Goal: Transaction & Acquisition: Subscribe to service/newsletter

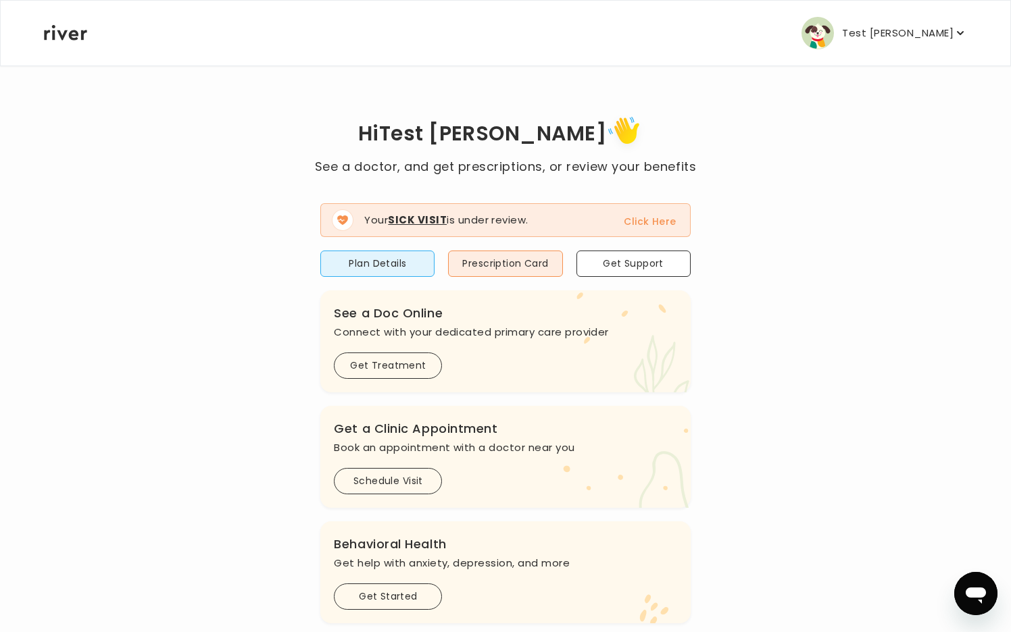
click at [870, 21] on button "Test Arnab chakraborty" at bounding box center [884, 33] width 166 height 32
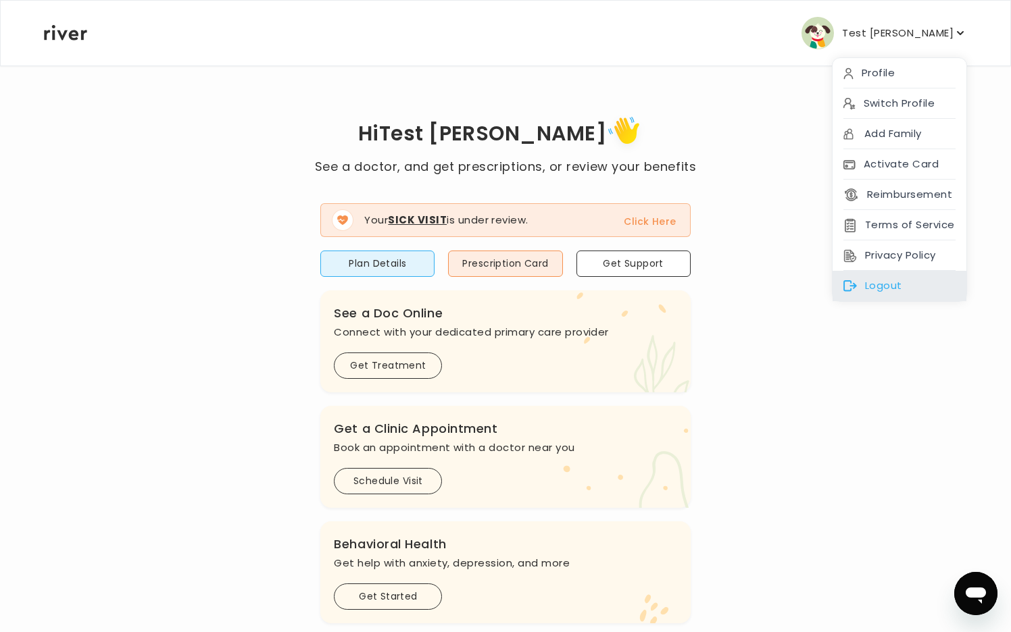
click at [852, 284] on icon at bounding box center [850, 285] width 14 height 11
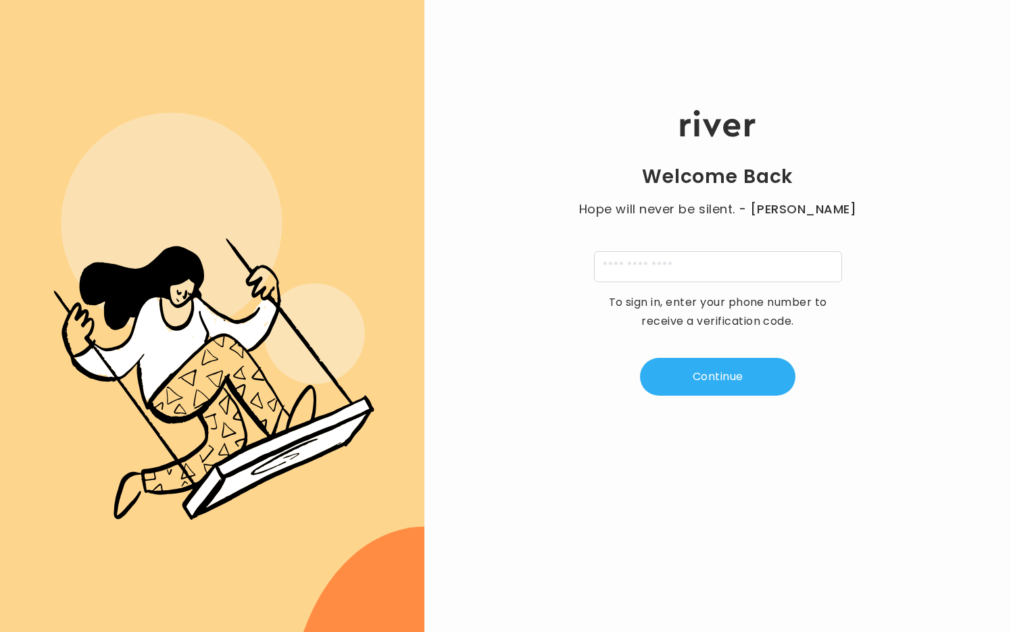
click at [684, 282] on div "Welcome Back Hope will never be silent. - Harvey Milk To sign in, enter your ph…" at bounding box center [717, 254] width 586 height 380
click at [684, 264] on input "tel" at bounding box center [718, 266] width 248 height 31
paste input "**********"
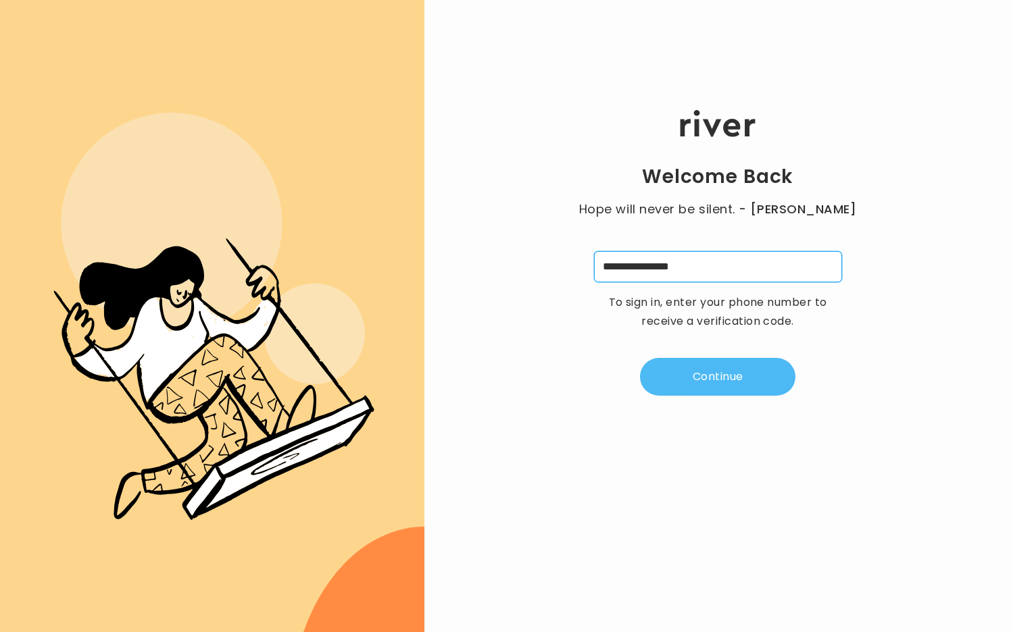
type input "**********"
click at [681, 394] on button "Continue" at bounding box center [717, 377] width 155 height 38
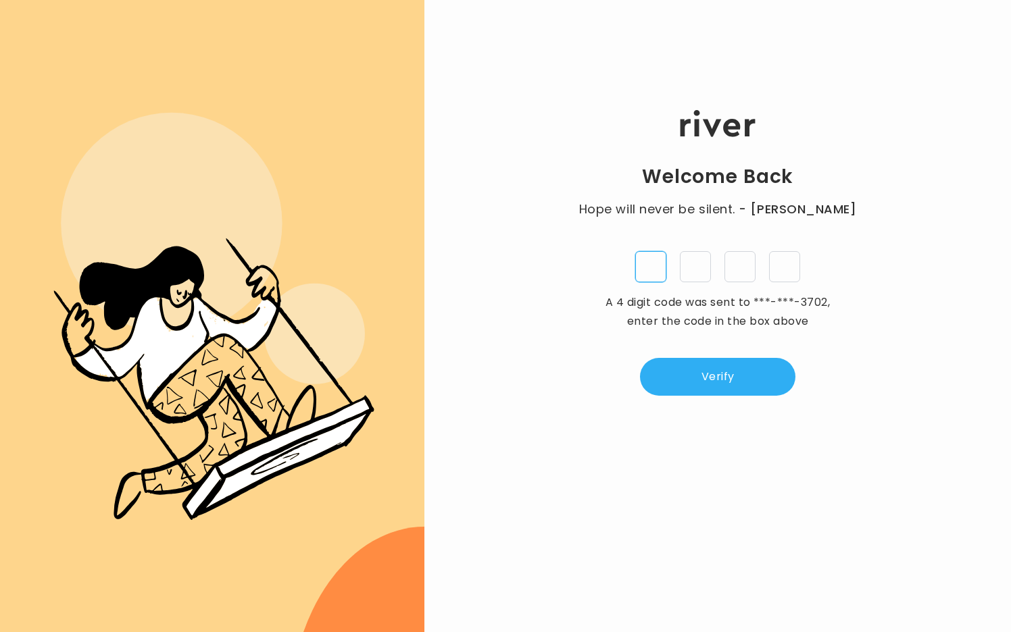
paste input "*"
type input "*"
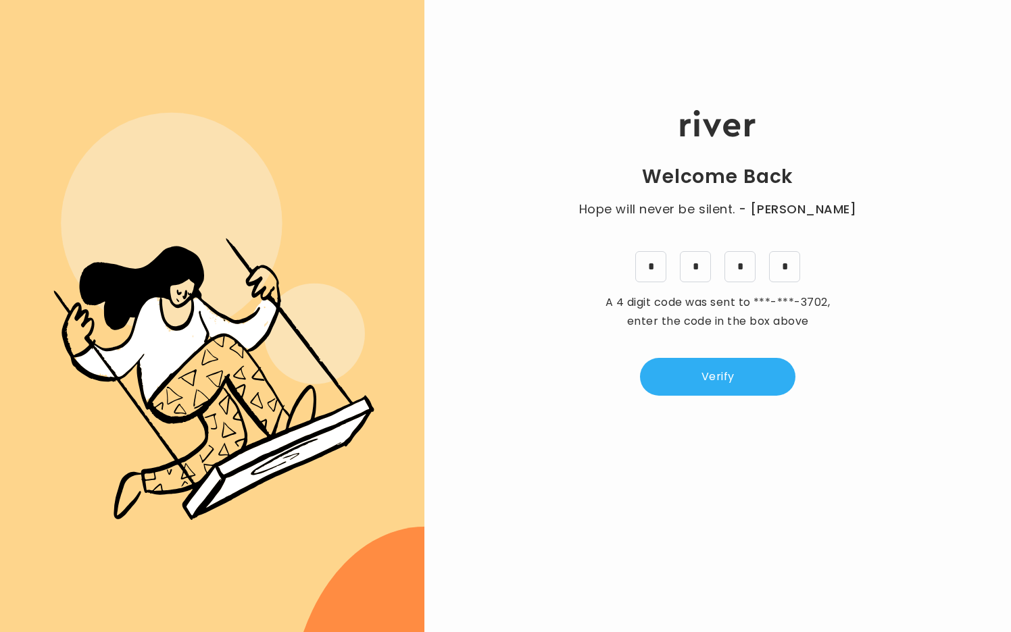
click at [729, 401] on div "Welcome Back Hope will never be silent. - Harvey Milk * * * * A 4 digit code wa…" at bounding box center [717, 254] width 586 height 380
click at [732, 365] on button "Verify" at bounding box center [717, 377] width 155 height 38
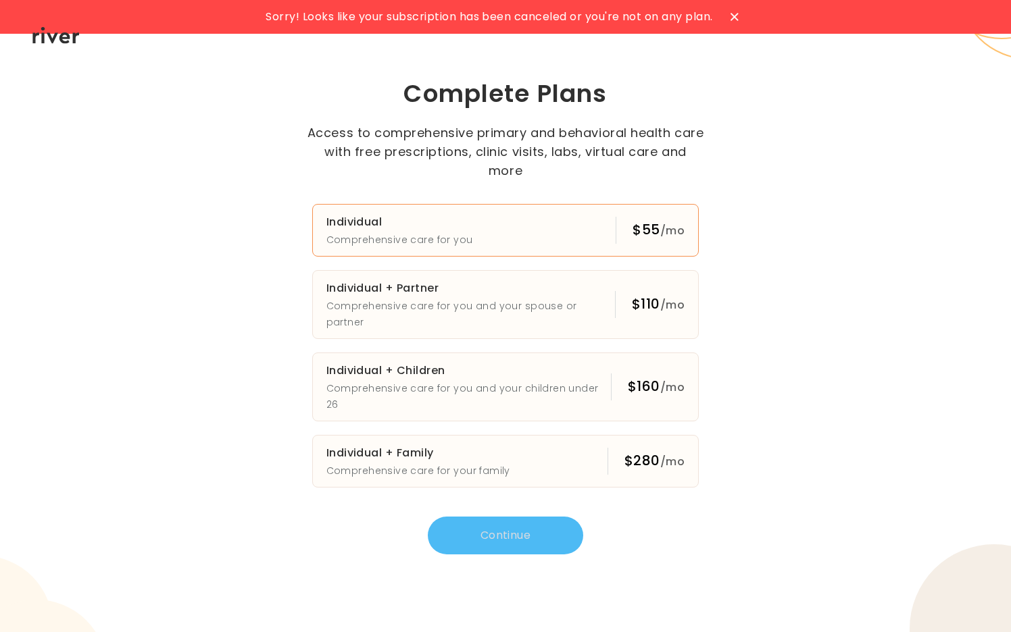
click at [517, 247] on button "Individual Comprehensive care for you $55 /mo" at bounding box center [505, 230] width 387 height 53
click at [505, 517] on button "Continue" at bounding box center [505, 536] width 155 height 38
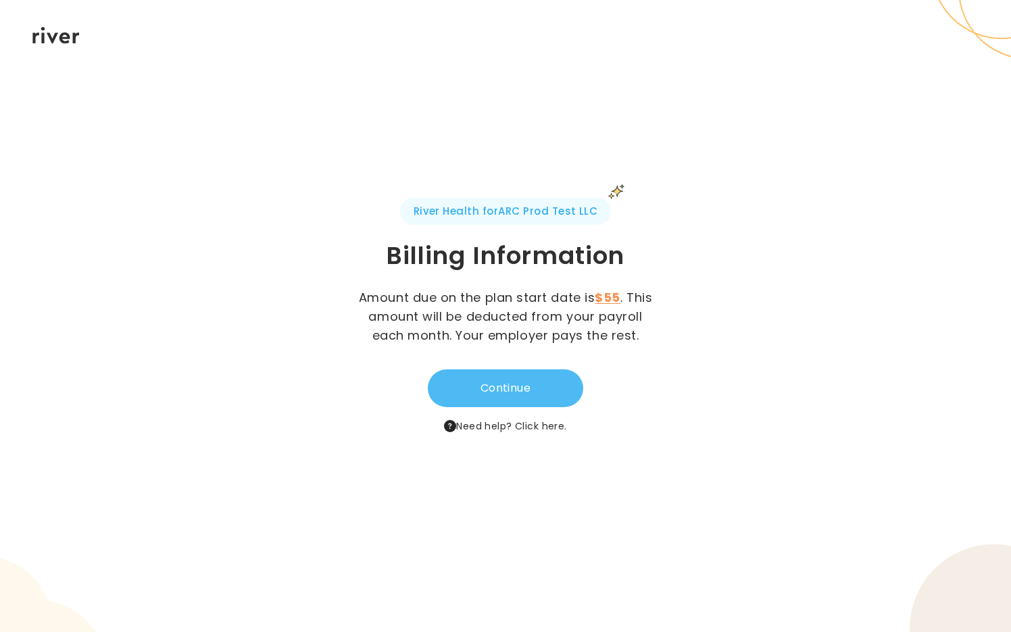
click at [555, 384] on button "Continue" at bounding box center [505, 389] width 155 height 38
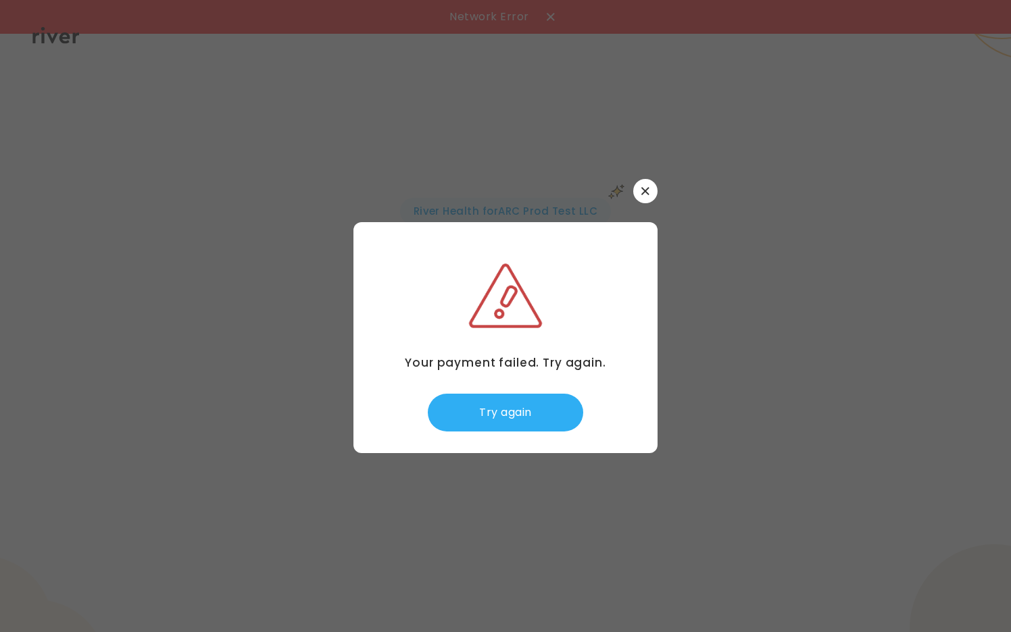
click at [641, 194] on icon "button" at bounding box center [645, 191] width 8 height 8
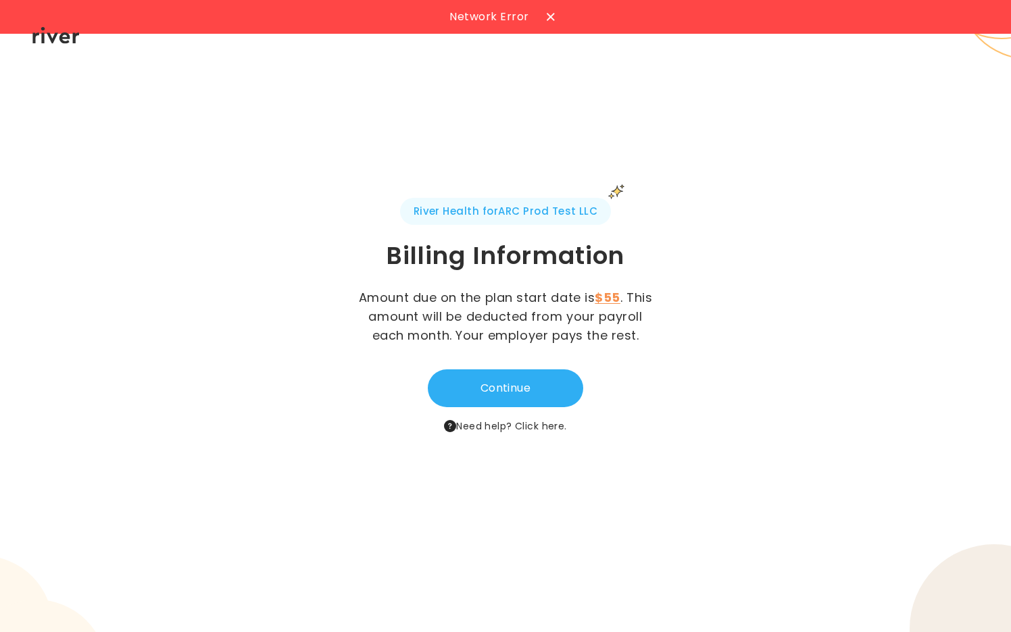
click at [551, 22] on div at bounding box center [551, 17] width 22 height 22
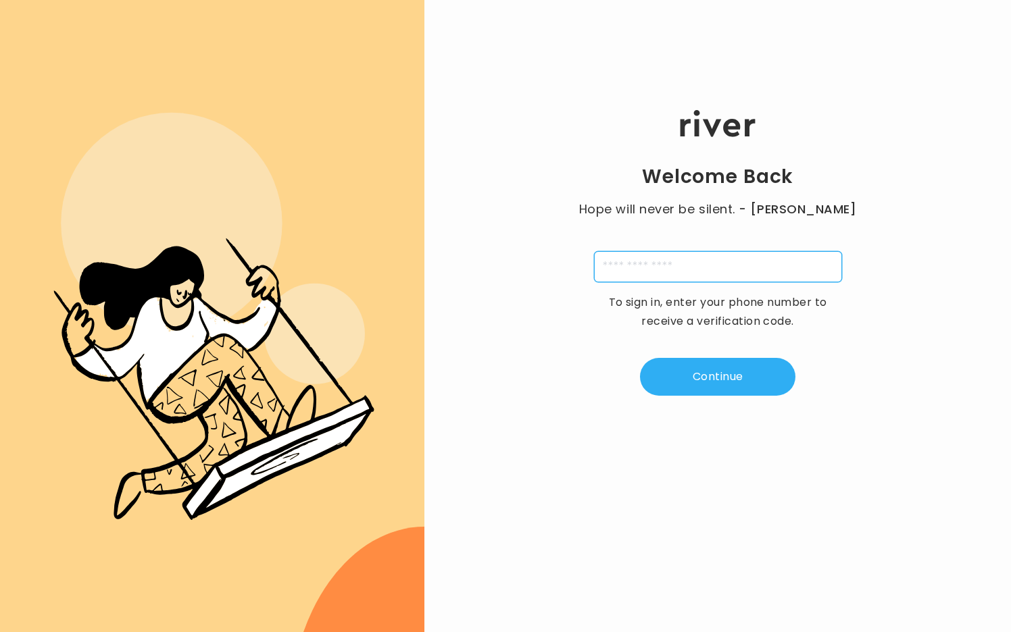
click at [668, 275] on input "tel" at bounding box center [718, 266] width 248 height 31
paste input "*******"
type input "*******"
paste input "**********"
type input "**********"
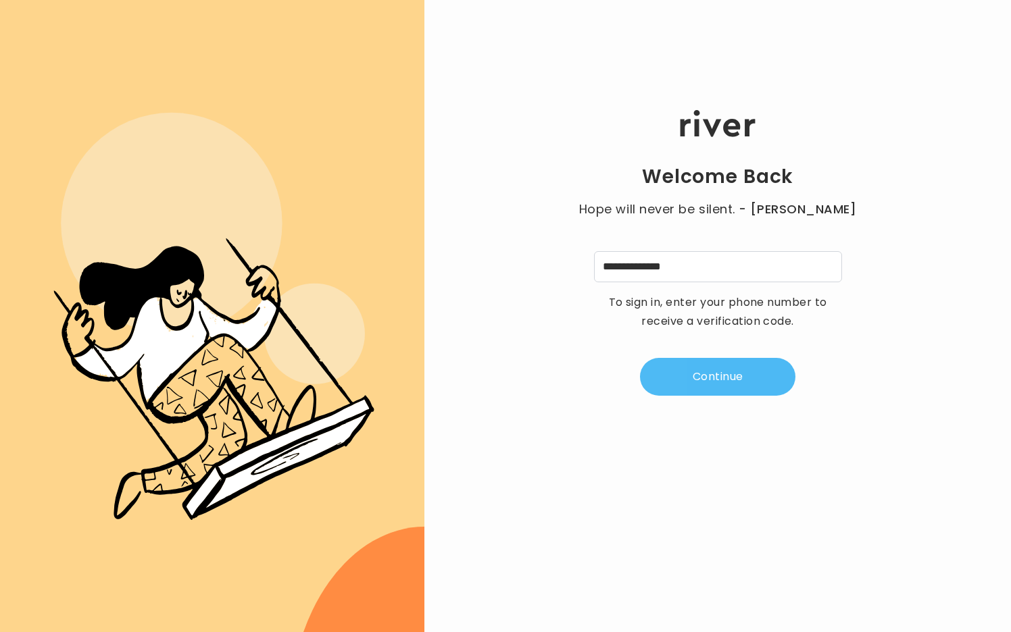
click at [754, 376] on button "Continue" at bounding box center [717, 377] width 155 height 38
click at [655, 271] on input "tel" at bounding box center [650, 266] width 31 height 31
type input "*"
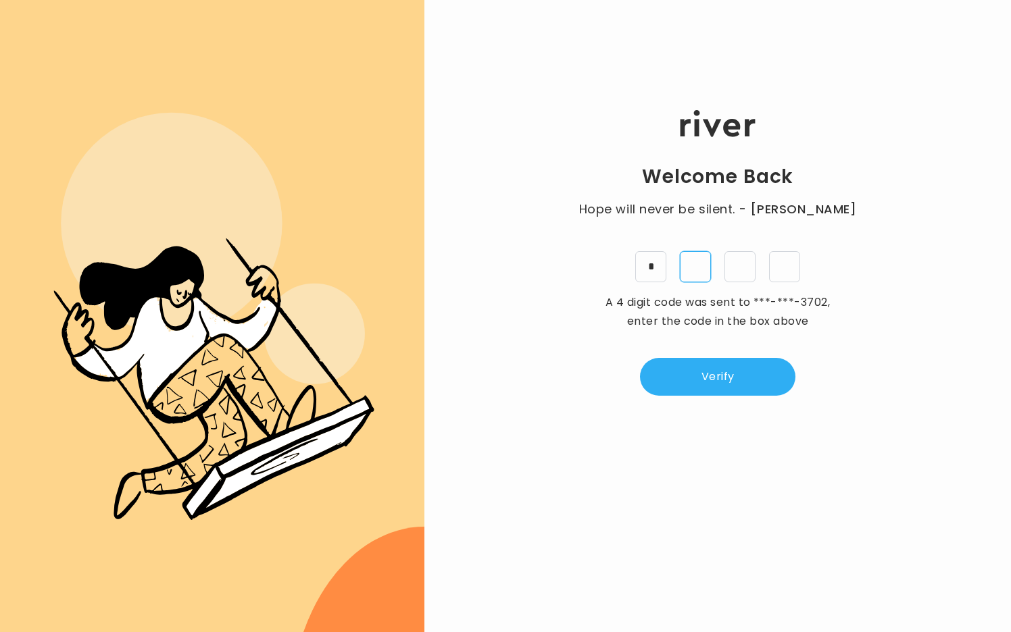
type input "*"
click at [697, 378] on button "Verify" at bounding box center [717, 377] width 155 height 38
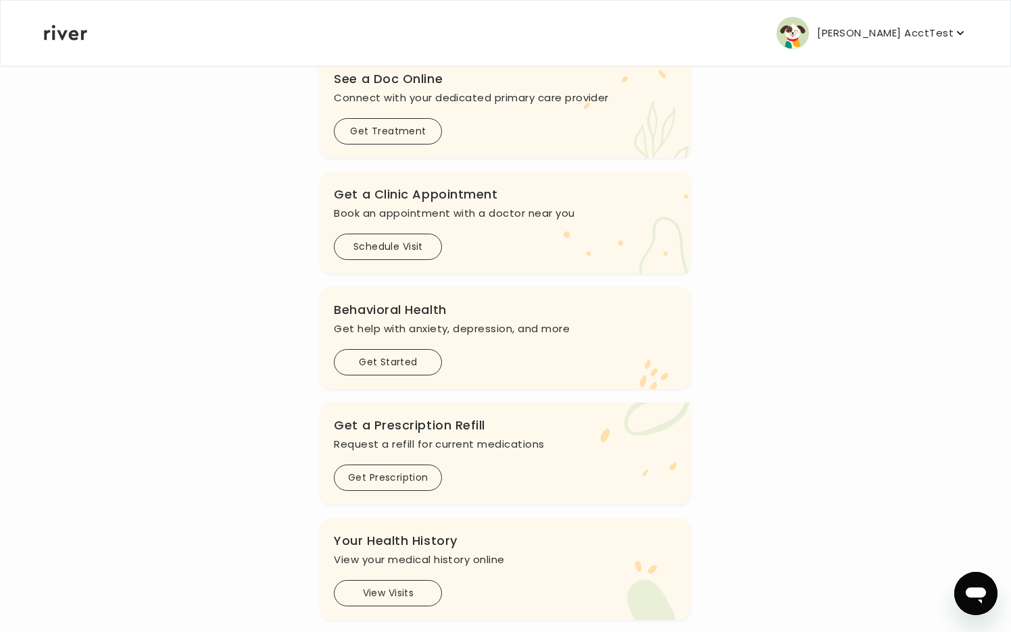
scroll to position [264, 0]
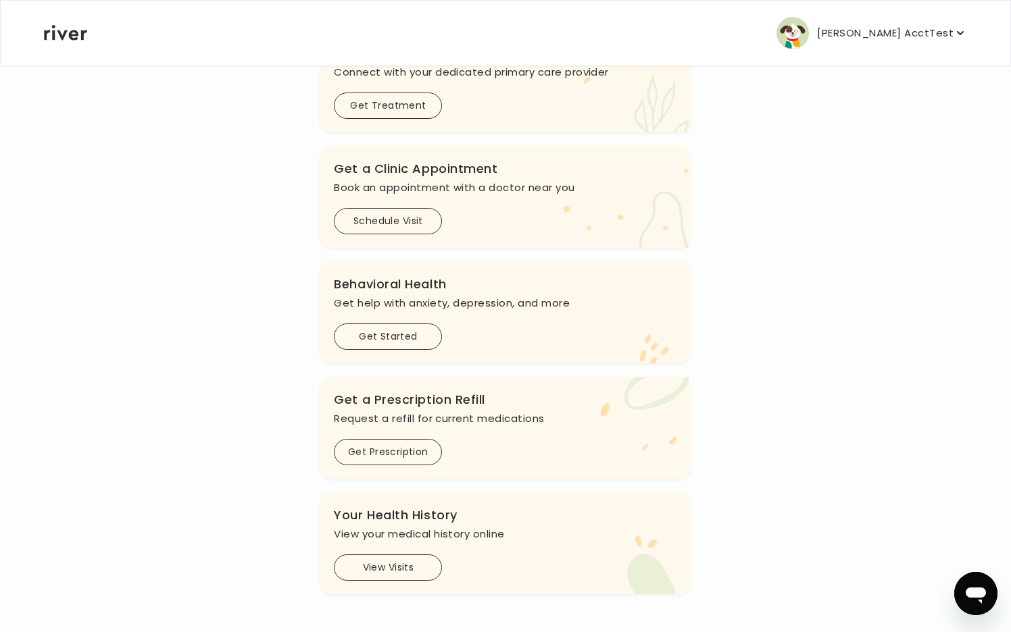
click at [922, 34] on p "[PERSON_NAME] AcctTest" at bounding box center [885, 33] width 136 height 19
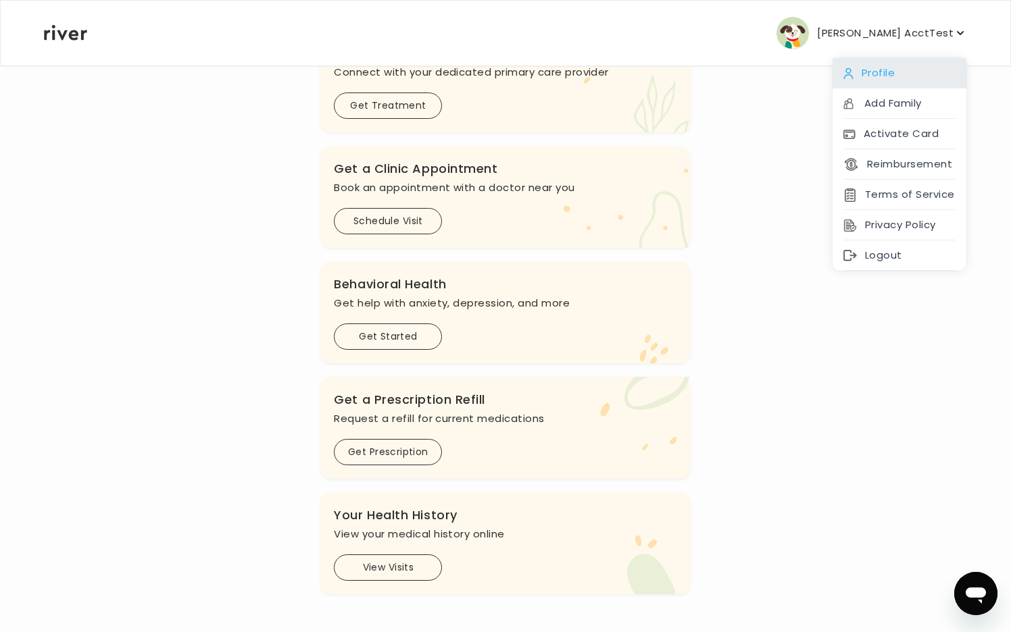
click at [898, 79] on div "Profile" at bounding box center [899, 73] width 134 height 30
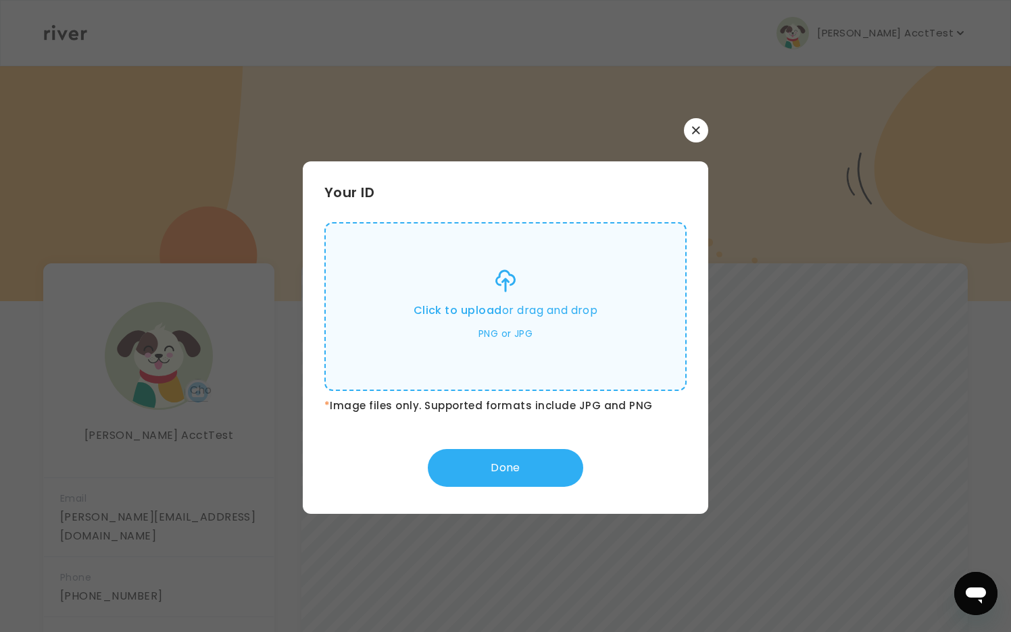
click at [498, 299] on div "Click to upload or drag and drop PNG or JPG" at bounding box center [506, 306] width 184 height 103
click at [0, 0] on input "Click to upload or drag and drop PNG or JPG" at bounding box center [0, 0] width 0 height 0
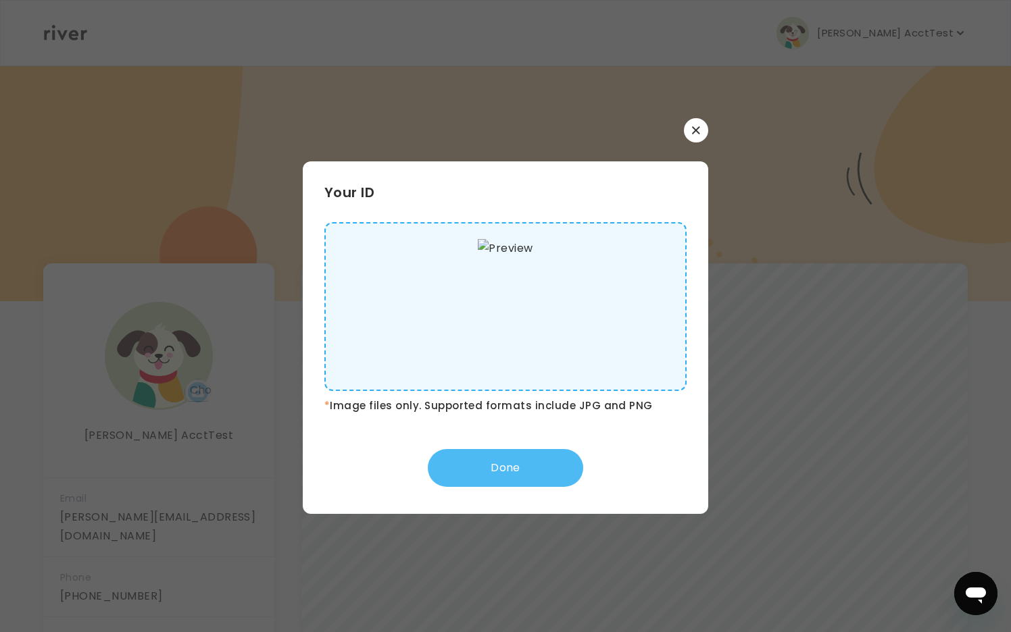
click at [509, 478] on button "Done" at bounding box center [505, 468] width 155 height 38
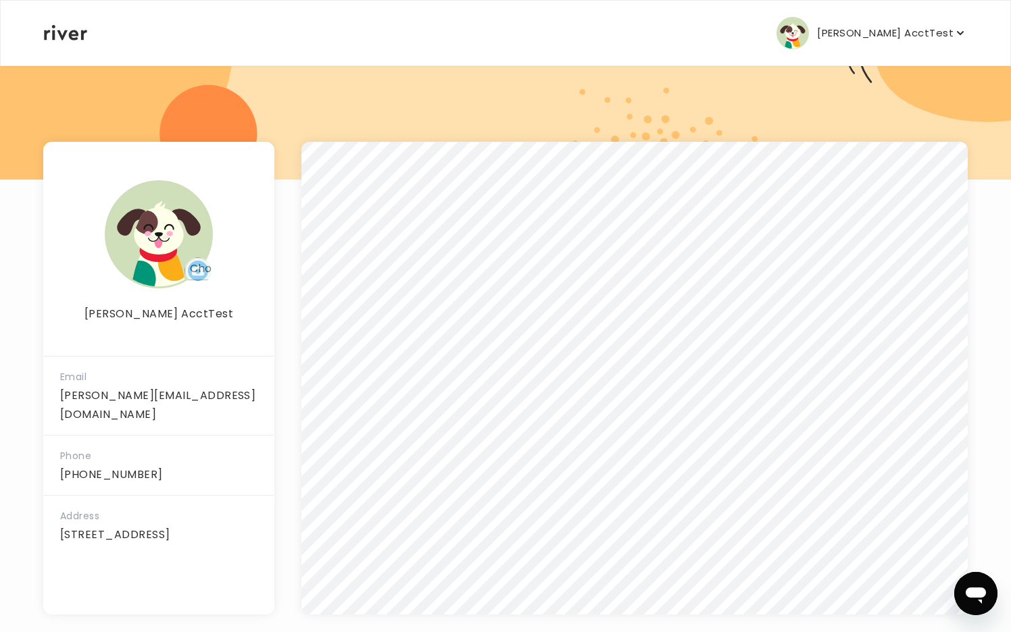
scroll to position [142, 0]
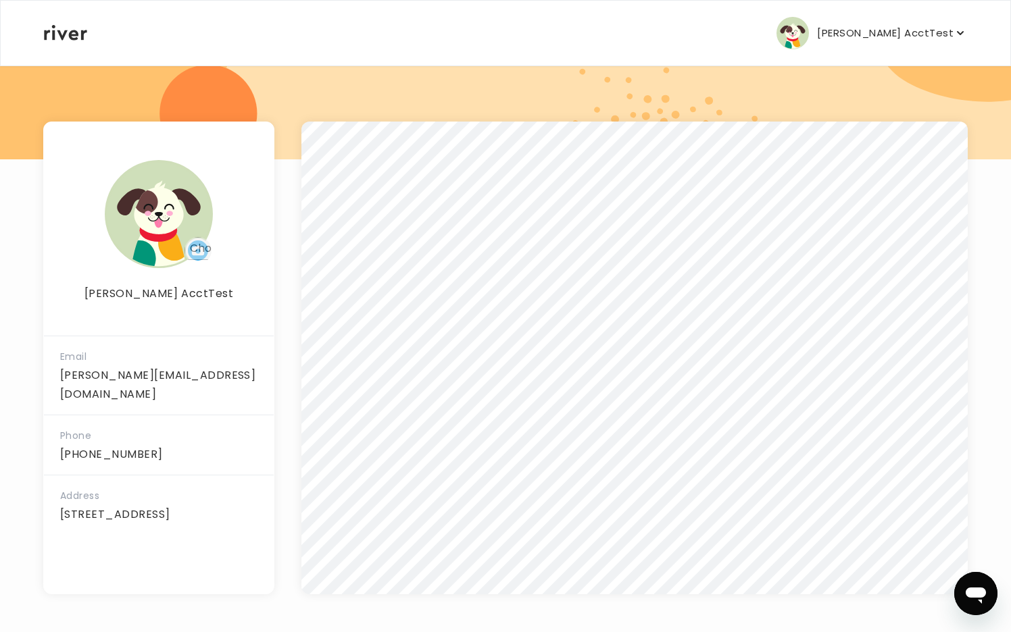
click at [166, 237] on img at bounding box center [159, 214] width 108 height 108
click at [211, 257] on div at bounding box center [159, 214] width 108 height 108
click at [197, 253] on input "file" at bounding box center [197, 250] width 27 height 27
type input "**********"
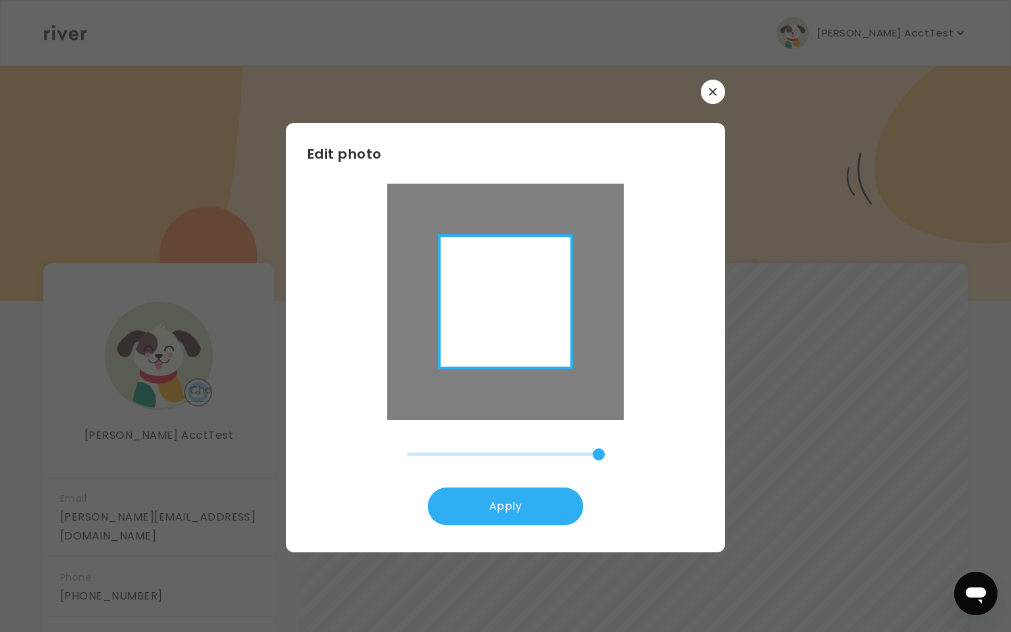
drag, startPoint x: 514, startPoint y: 323, endPoint x: 453, endPoint y: 380, distance: 83.6
click at [453, 380] on div at bounding box center [458, 356] width 236 height 331
click at [480, 522] on button "Apply" at bounding box center [505, 507] width 155 height 38
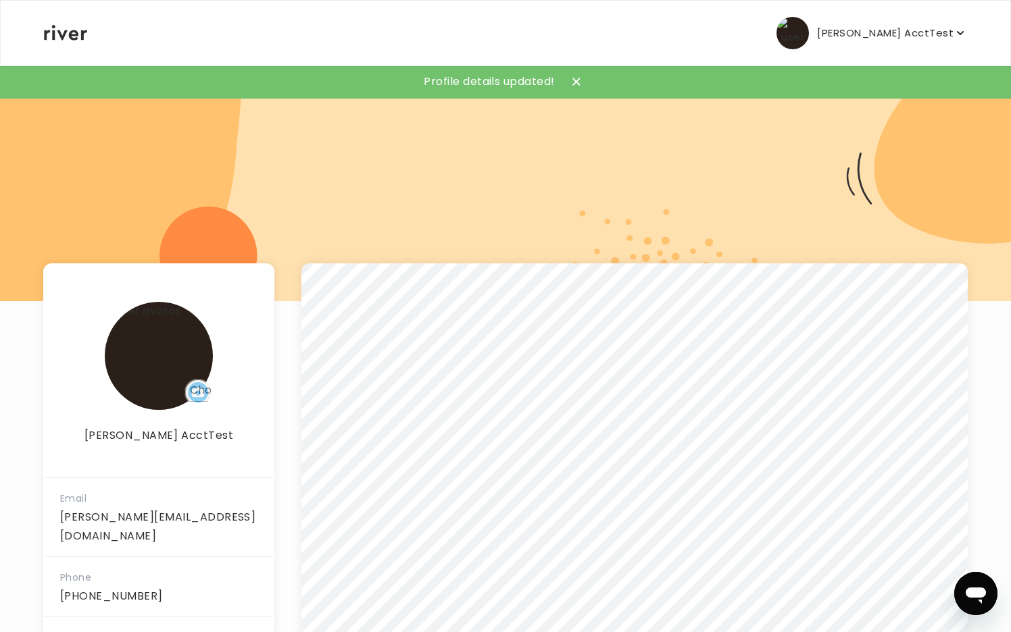
click at [866, 39] on button "[PERSON_NAME] AcctTest" at bounding box center [871, 33] width 191 height 32
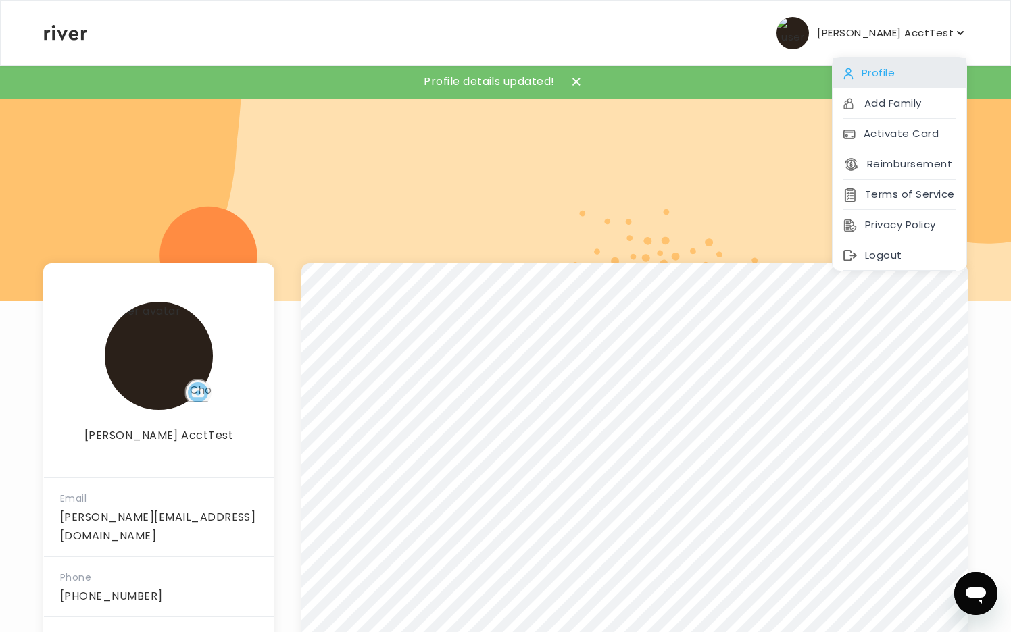
click at [859, 67] on div "Profile" at bounding box center [899, 73] width 134 height 30
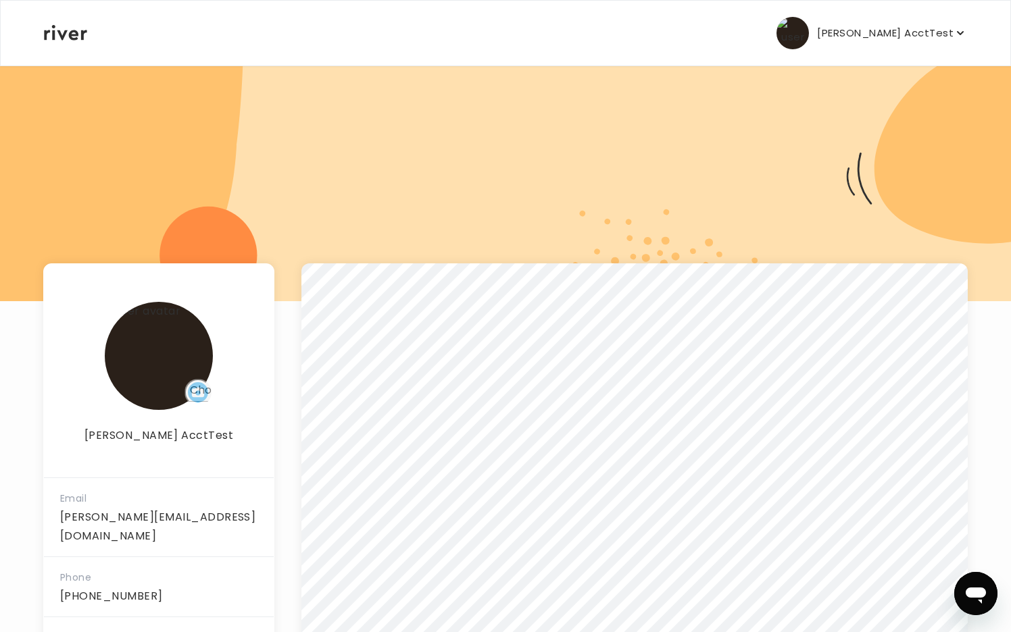
click at [74, 37] on icon at bounding box center [65, 33] width 43 height 16
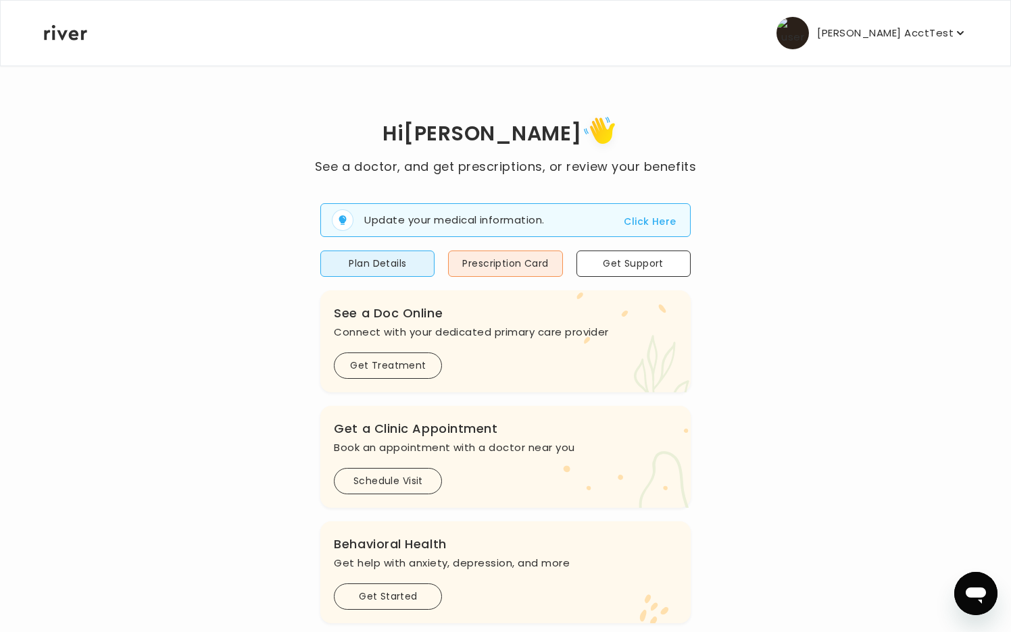
click at [670, 211] on span "Update your medical information. Click Here" at bounding box center [505, 220] width 370 height 34
click at [653, 223] on button "Click Here" at bounding box center [650, 222] width 52 height 16
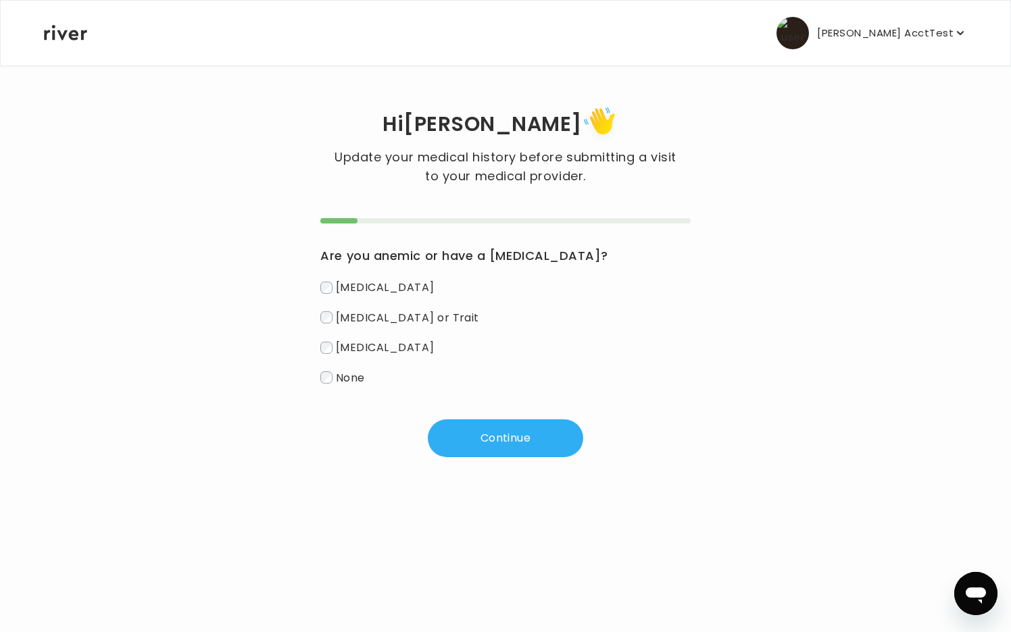
click at [53, 39] on icon at bounding box center [65, 33] width 43 height 16
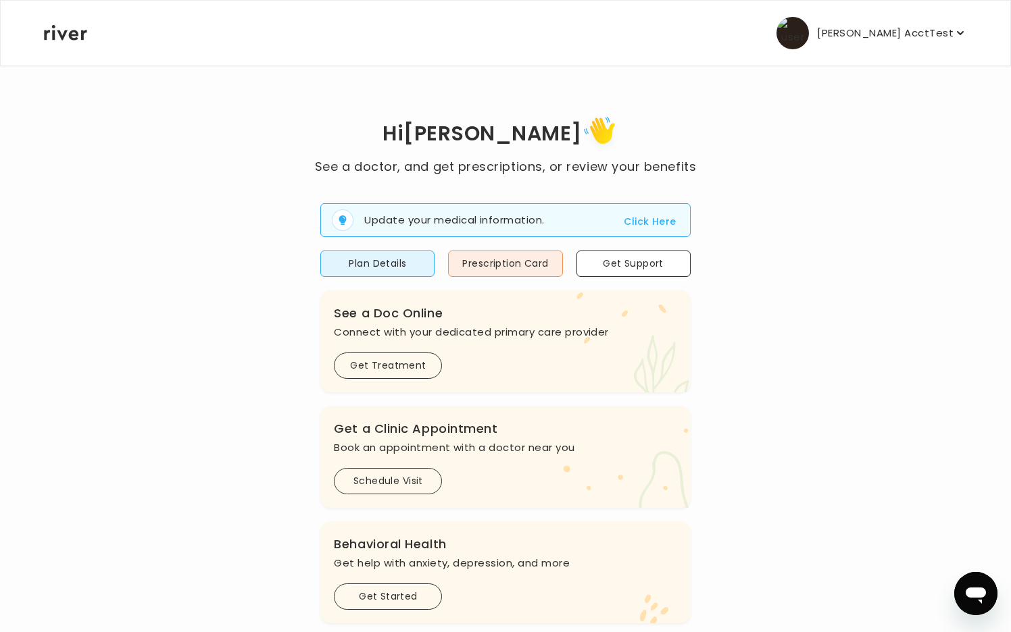
scroll to position [264, 0]
click at [901, 39] on p "Arnab AcctTest" at bounding box center [885, 33] width 136 height 19
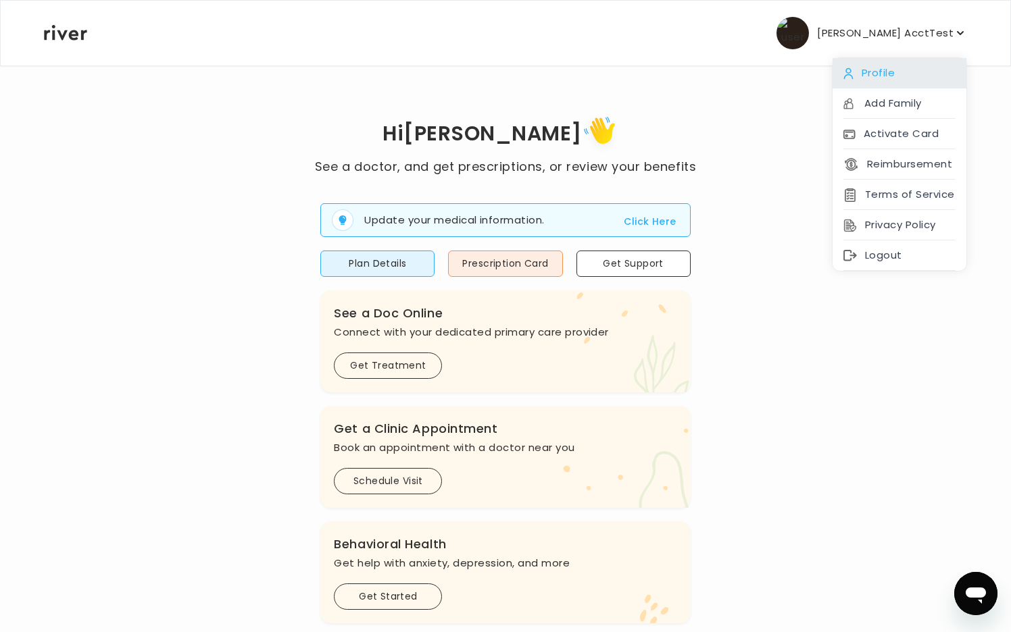
click at [867, 65] on div "Profile" at bounding box center [899, 73] width 134 height 30
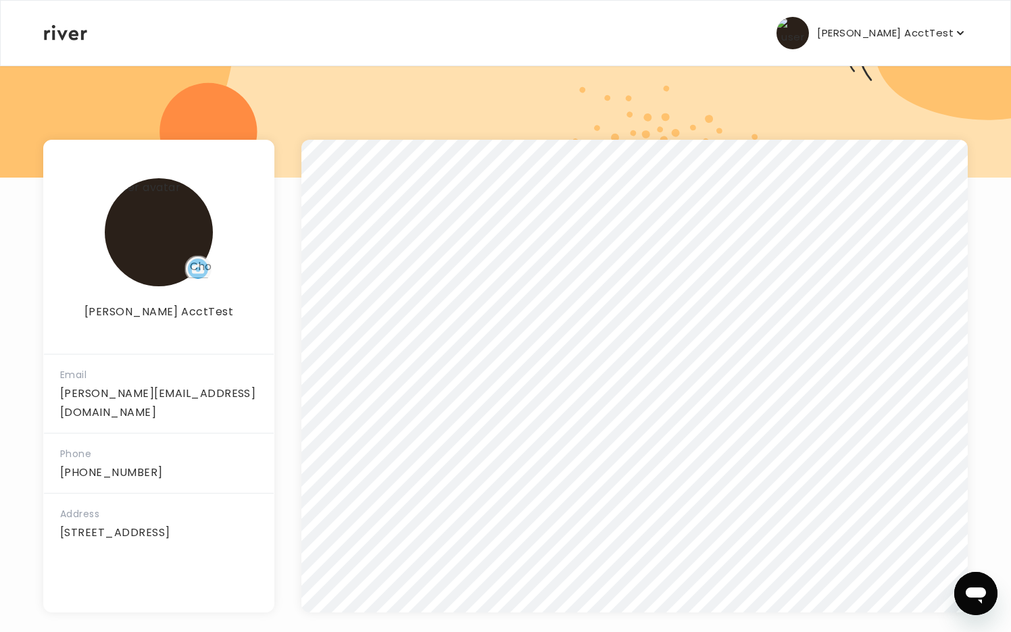
scroll to position [142, 0]
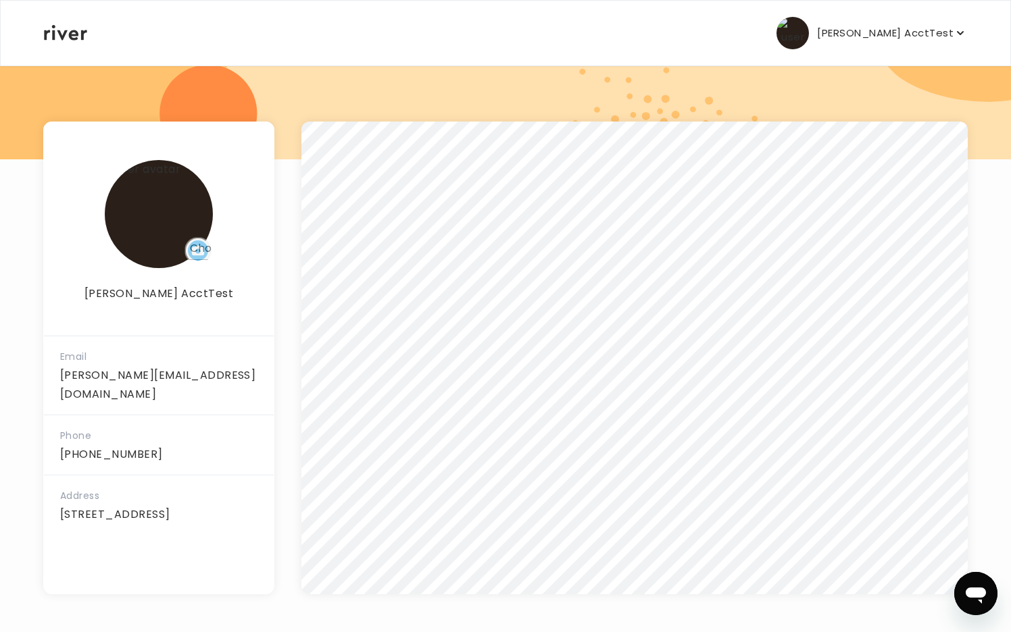
click at [59, 43] on div "Arnab AcctTest Profile Add Family Activate Card Reimbursement Terms of Service …" at bounding box center [505, 33] width 923 height 65
click at [51, 41] on div "Arnab AcctTest Profile Add Family Activate Card Reimbursement Terms of Service …" at bounding box center [505, 33] width 923 height 65
click at [62, 34] on icon at bounding box center [65, 33] width 43 height 16
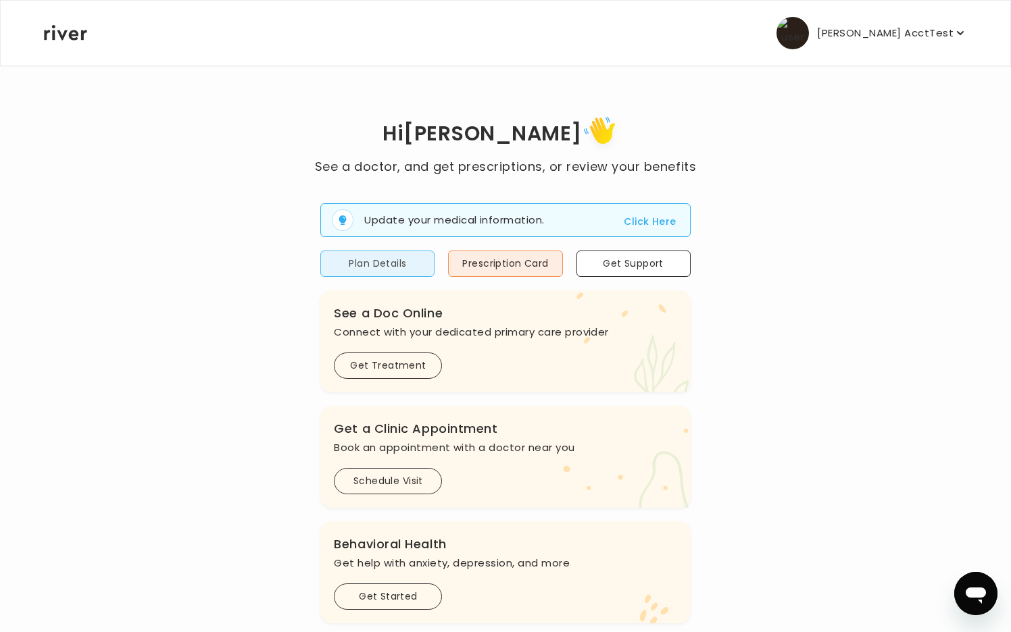
click at [381, 271] on button "Plan Details" at bounding box center [377, 264] width 114 height 26
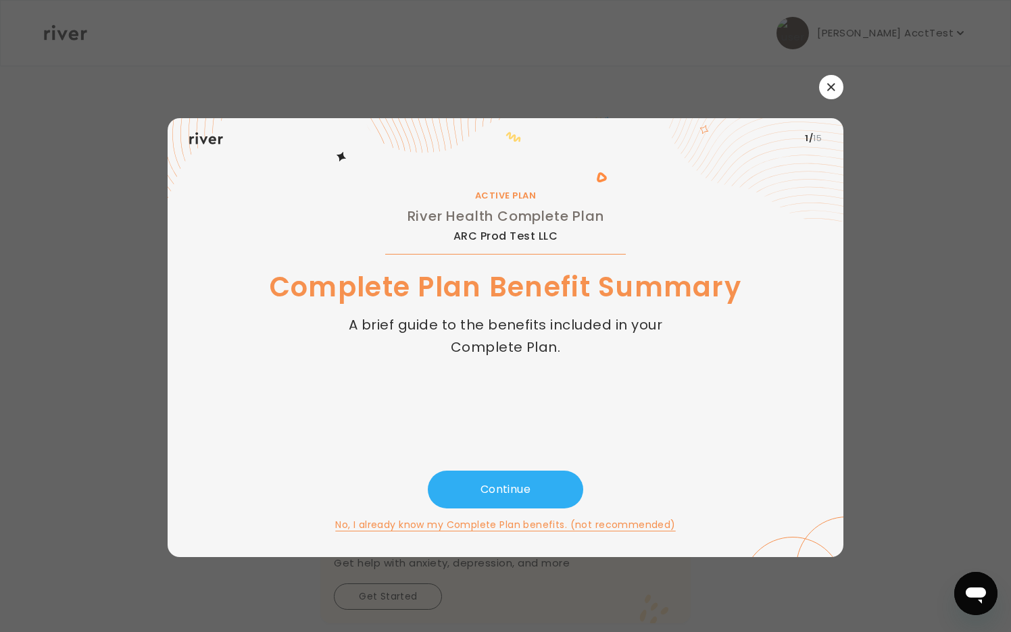
click at [832, 89] on icon "button" at bounding box center [830, 86] width 7 height 7
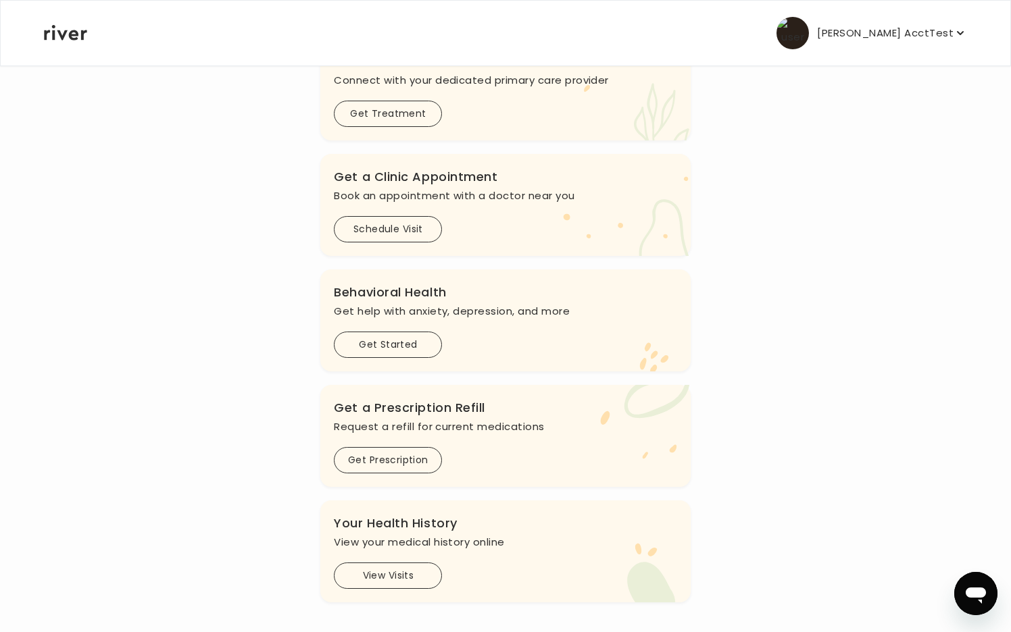
scroll to position [264, 0]
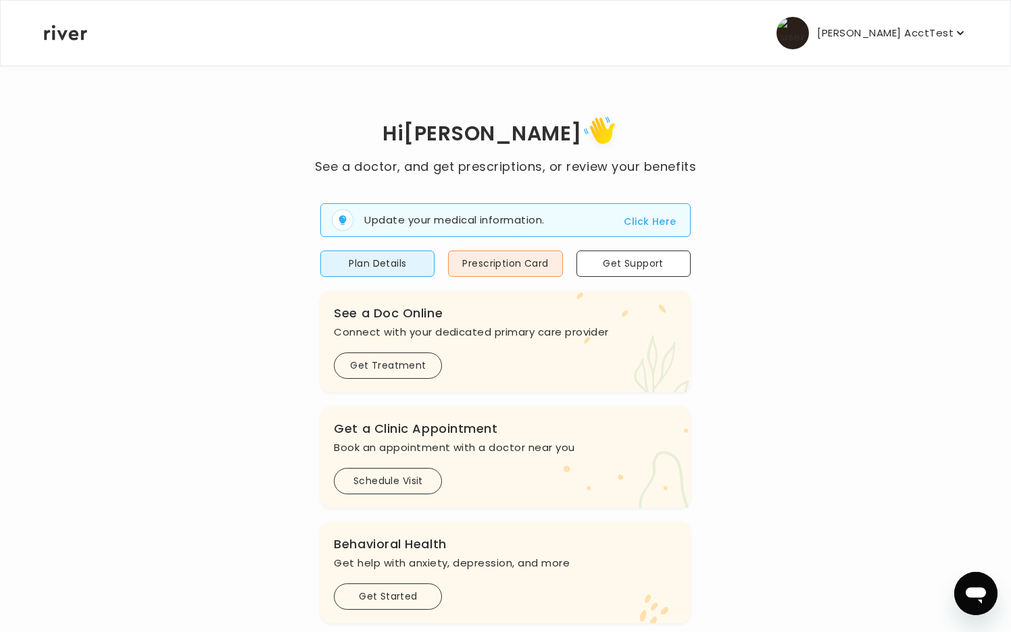
click at [936, 35] on p "[PERSON_NAME] AcctTest" at bounding box center [885, 33] width 136 height 19
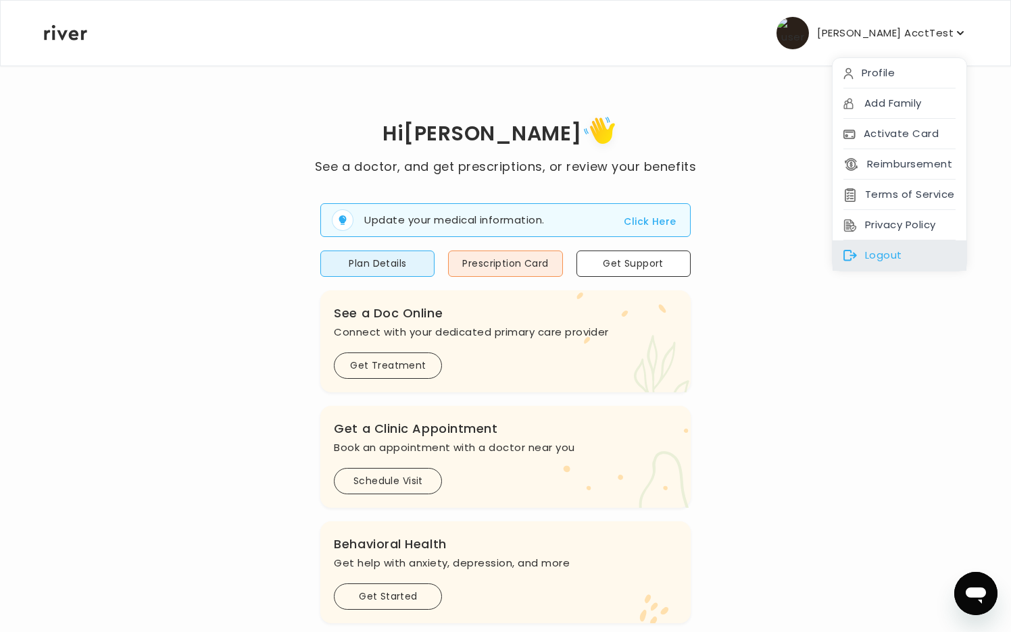
click at [878, 251] on div "Logout" at bounding box center [899, 256] width 134 height 30
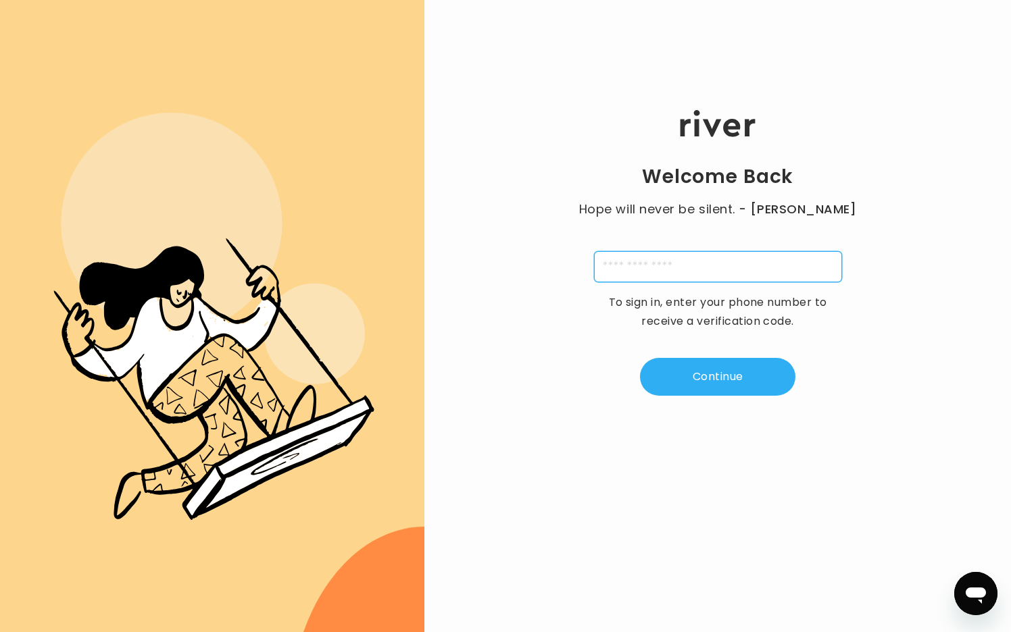
click at [744, 273] on input "tel" at bounding box center [718, 266] width 248 height 31
paste input "**********"
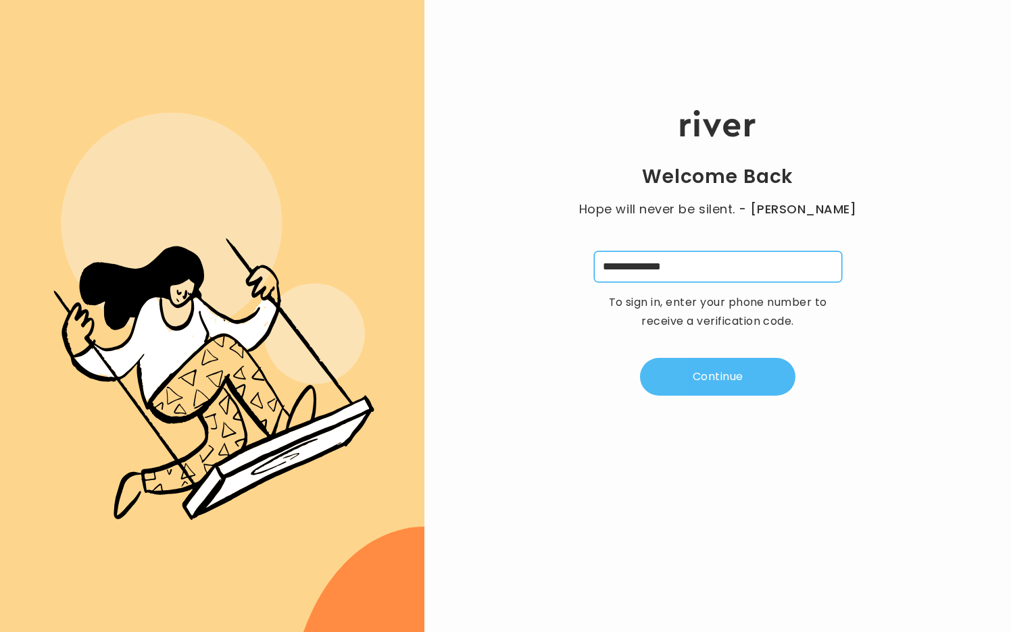
type input "**********"
click at [726, 372] on button "Continue" at bounding box center [717, 377] width 155 height 38
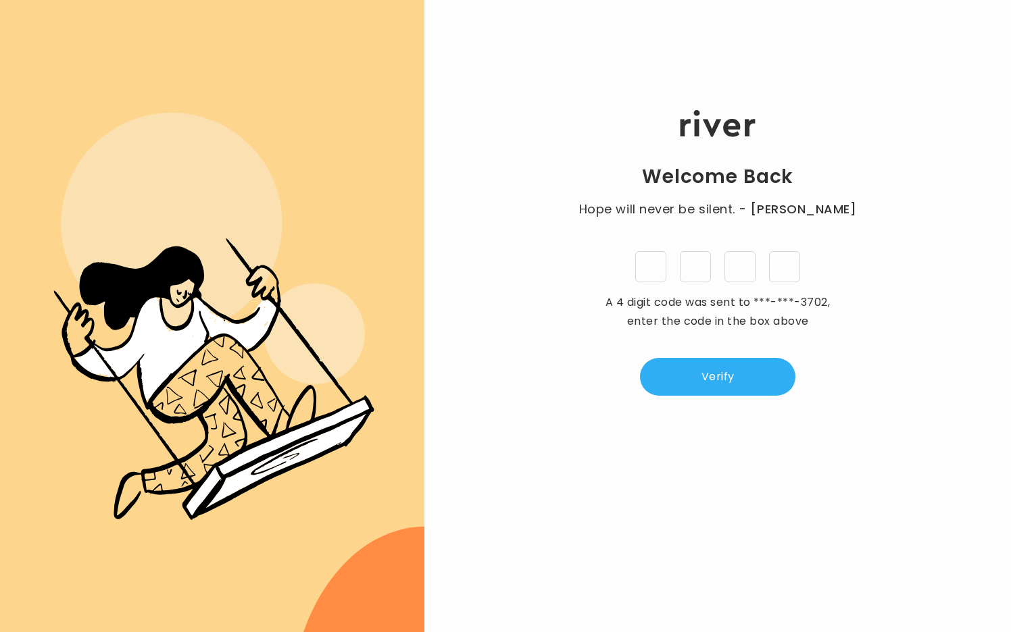
type input "*"
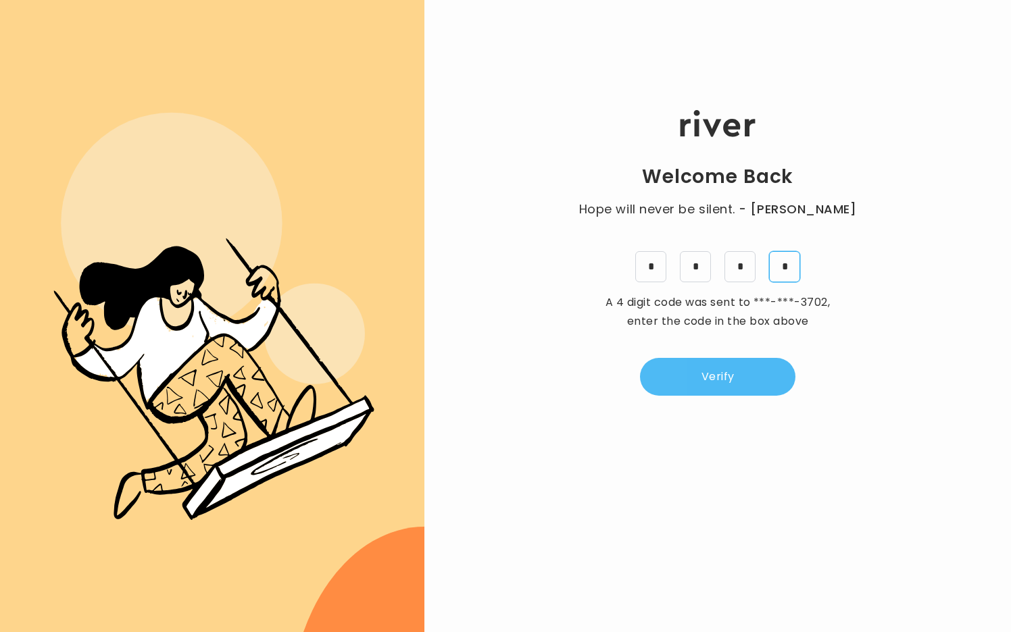
type input "*"
click at [689, 361] on button "Verify" at bounding box center [717, 377] width 155 height 38
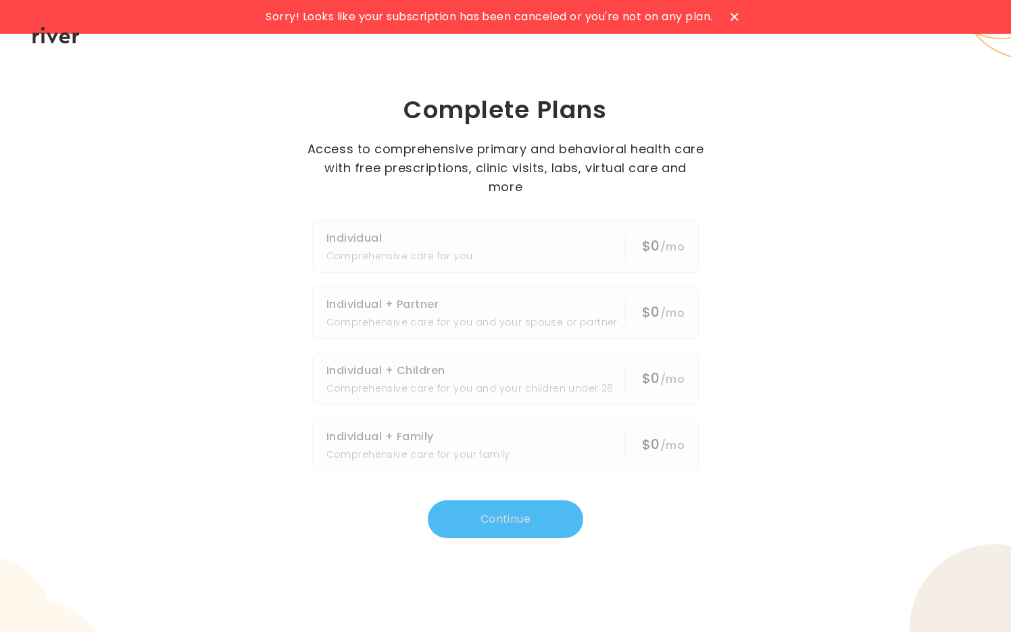
click at [638, 104] on h1 "Complete Plans" at bounding box center [506, 110] width 484 height 32
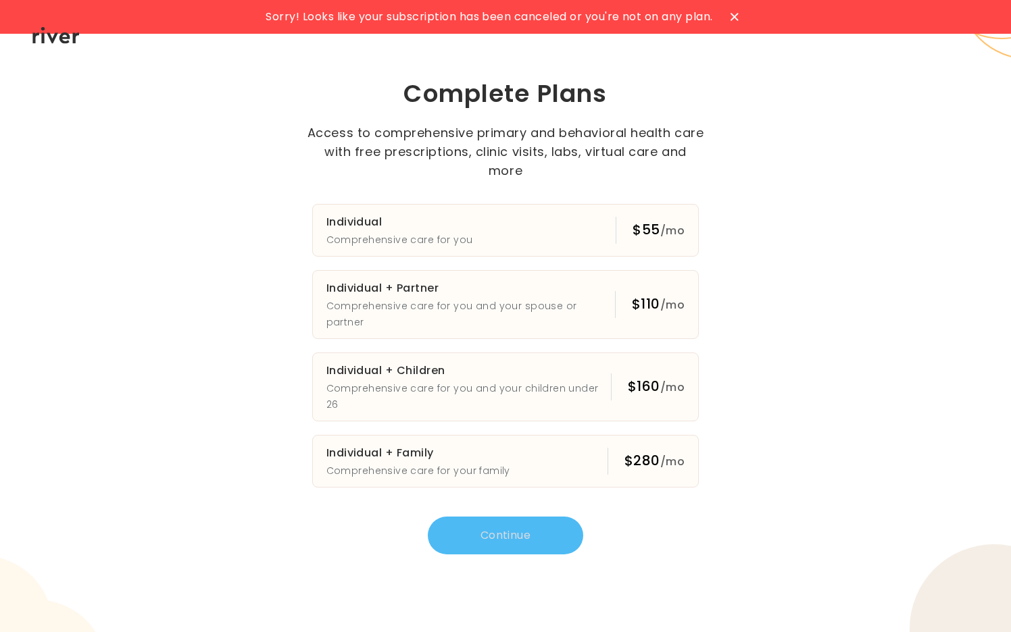
click at [597, 192] on div "Complete Plans Access to comprehensive primary and behavioral health care with …" at bounding box center [506, 317] width 484 height 478
click at [517, 241] on button "Individual Comprehensive care for you $55 /mo" at bounding box center [505, 230] width 387 height 53
click at [486, 517] on button "Continue" at bounding box center [505, 536] width 155 height 38
